Goal: Information Seeking & Learning: Find specific fact

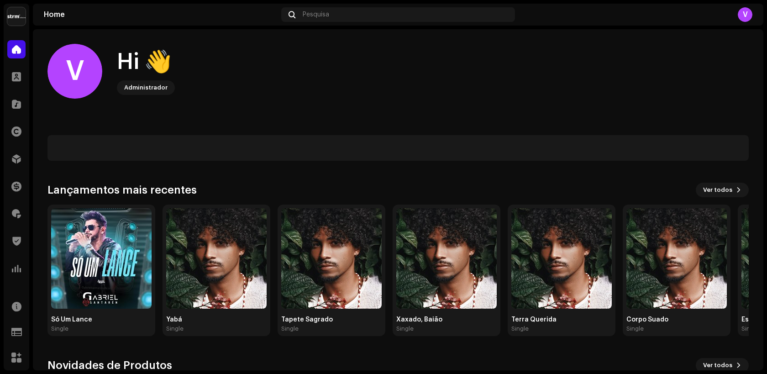
click at [366, 5] on div "Home Pesquisa V" at bounding box center [398, 15] width 730 height 22
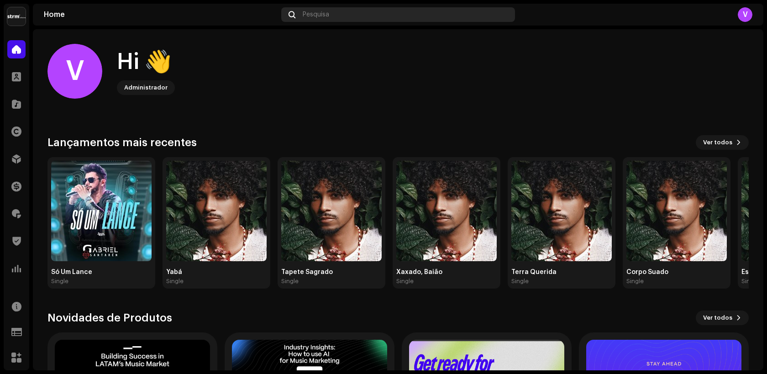
click at [364, 13] on div "Pesquisa" at bounding box center [398, 14] width 234 height 15
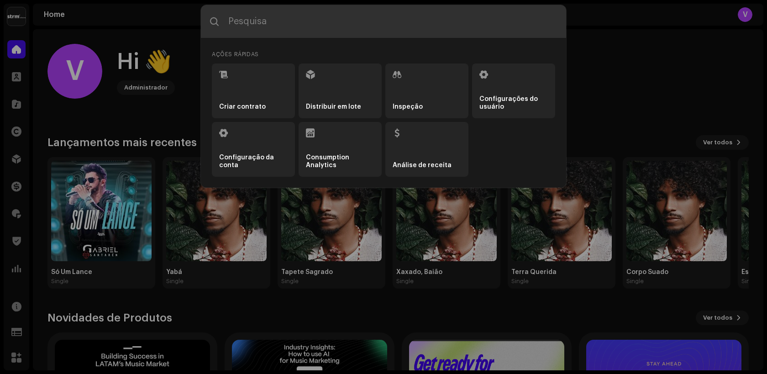
paste input "QZYFZ2511376"
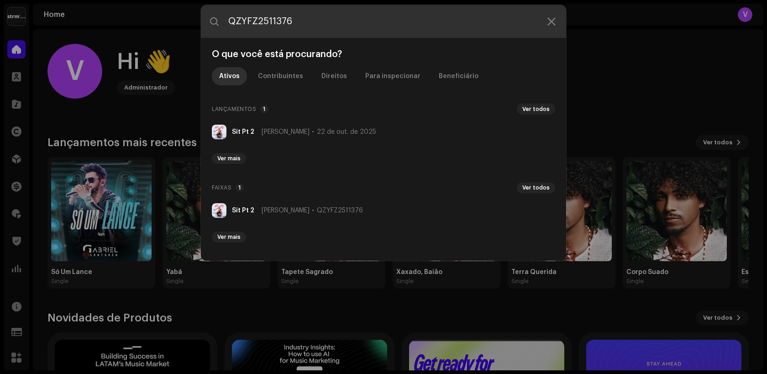
type input "QZYFZ2511376"
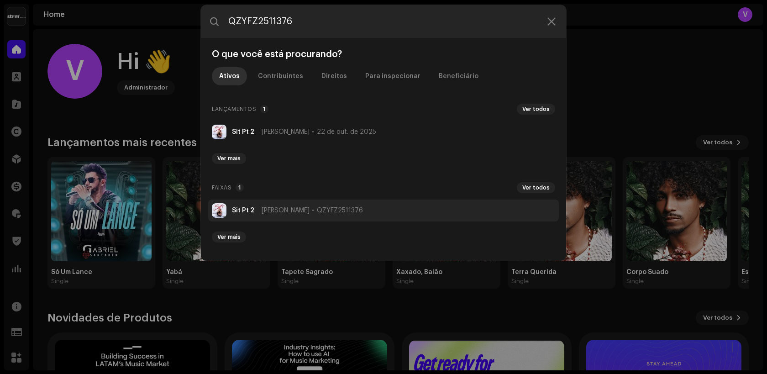
click at [292, 207] on span "[PERSON_NAME]" at bounding box center [286, 210] width 48 height 7
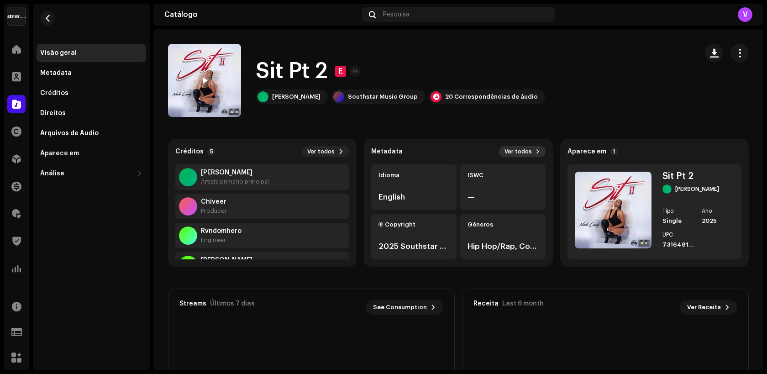
click at [520, 150] on span "Ver todos" at bounding box center [517, 151] width 27 height 7
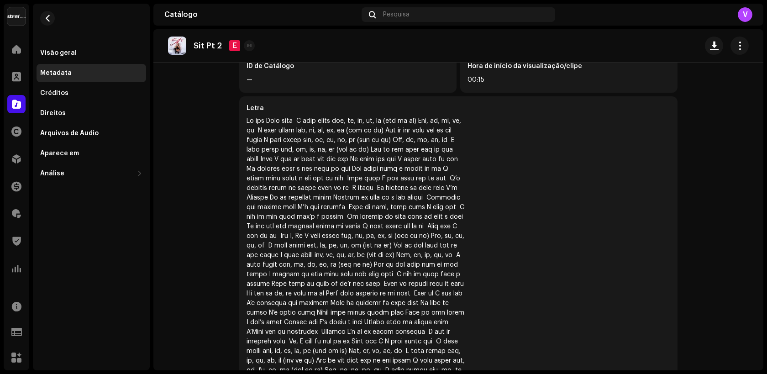
scroll to position [326, 0]
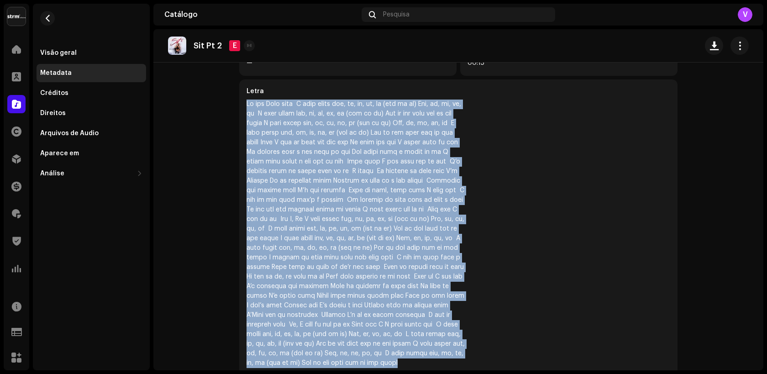
drag, startPoint x: 326, startPoint y: 342, endPoint x: 229, endPoint y: 107, distance: 254.2
click at [229, 107] on div "Metadata Título da Faixa Sit Pt 2 Versão do título — Localização do Título — Id…" at bounding box center [458, 70] width 467 height 639
copy div "Lo ips Dolo sita C adip elits doe, te, in, ut, la (etd ma al) Eni, ad, mi, ve, …"
